Goal: Connect with others: Participate in discussion

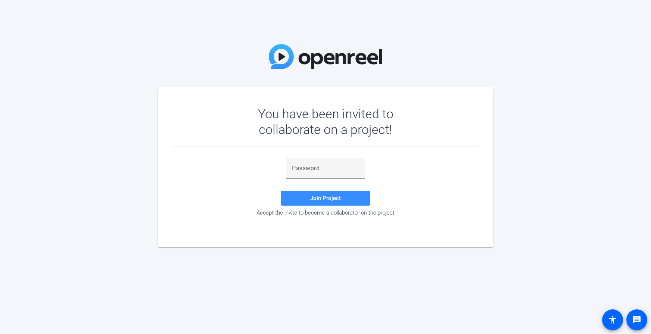
click at [637, 176] on div "You have been invited to collaborate on a project! Join Project Accept the invi…" at bounding box center [325, 167] width 651 height 334
click at [333, 203] on span at bounding box center [326, 198] width 90 height 18
drag, startPoint x: 626, startPoint y: 245, endPoint x: 590, endPoint y: 227, distance: 40.0
click at [626, 244] on div "You have been invited to collaborate on a project! Join Project Accept the invi…" at bounding box center [325, 167] width 651 height 334
click at [321, 166] on input "text" at bounding box center [325, 168] width 67 height 9
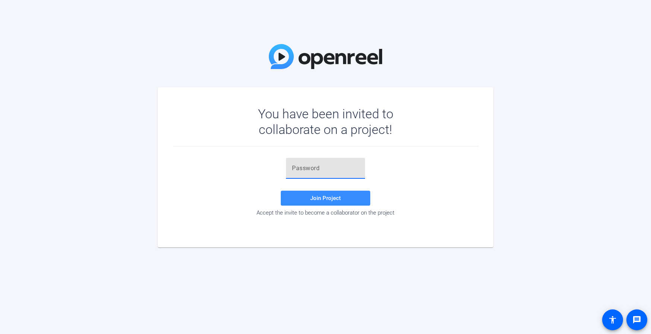
paste input "C5mo0P"
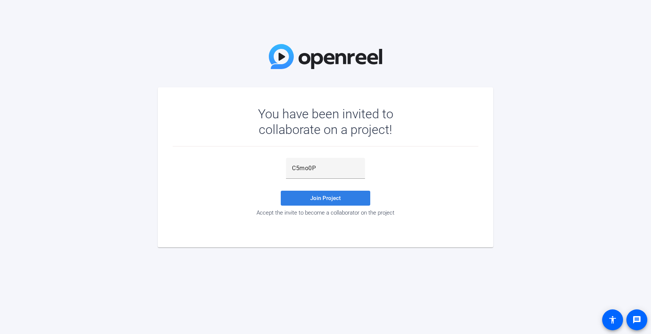
click at [317, 197] on span "Join Project" at bounding box center [325, 198] width 31 height 7
click at [338, 170] on input "C5mo0P" at bounding box center [325, 168] width 67 height 9
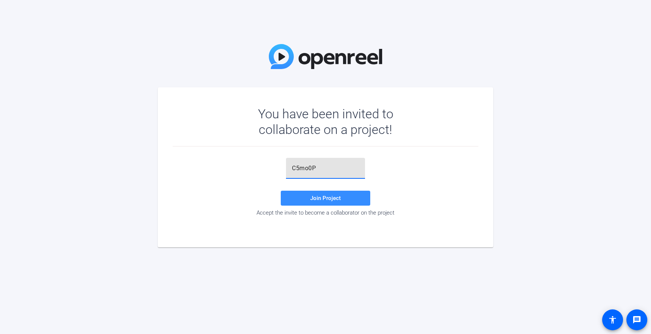
type input "C5mo0P"
click at [318, 196] on span "Join Project" at bounding box center [325, 198] width 31 height 7
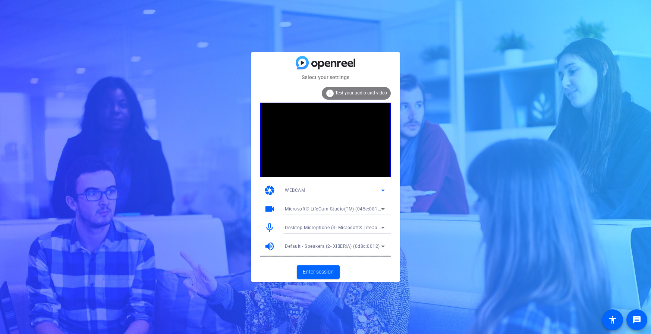
click at [384, 192] on icon at bounding box center [383, 190] width 9 height 9
click at [384, 192] on div at bounding box center [325, 167] width 651 height 334
click at [320, 269] on span "Enter session" at bounding box center [318, 272] width 31 height 8
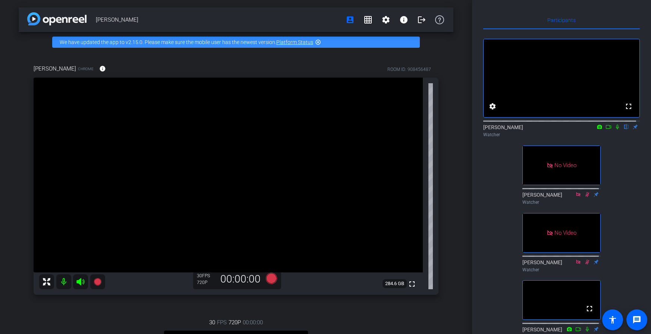
click at [606, 129] on icon at bounding box center [609, 126] width 6 height 5
click at [625, 129] on icon at bounding box center [626, 127] width 3 height 5
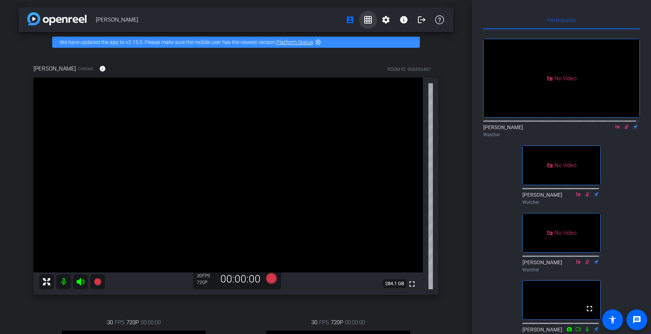
click at [365, 19] on mat-icon "grid_on" at bounding box center [368, 19] width 9 height 9
